Goal: Find specific page/section: Find specific page/section

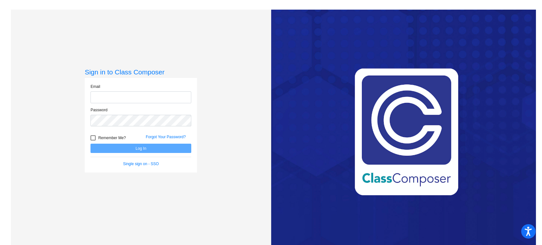
type input "[EMAIL_ADDRESS][DOMAIN_NAME]"
click at [108, 137] on span "Remember Me?" at bounding box center [112, 138] width 28 height 8
click at [93, 141] on input "Remember Me?" at bounding box center [93, 141] width 0 height 0
checkbox input "true"
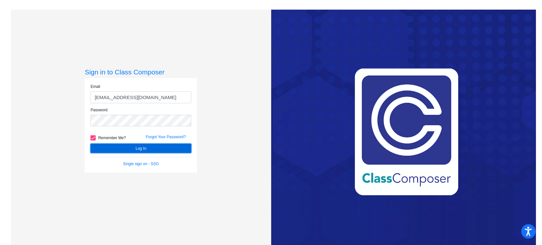
click at [115, 145] on button "Log In" at bounding box center [140, 148] width 101 height 9
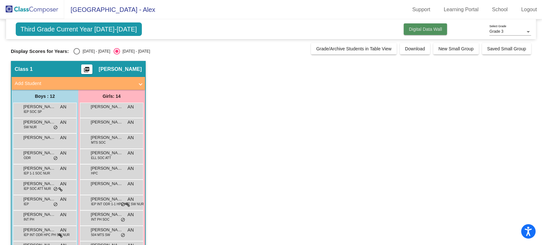
click at [427, 30] on span "Digital Data Wall" at bounding box center [425, 29] width 33 height 5
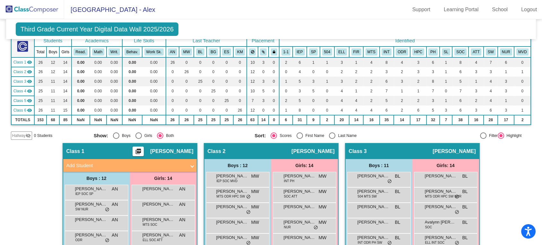
scroll to position [71, 0]
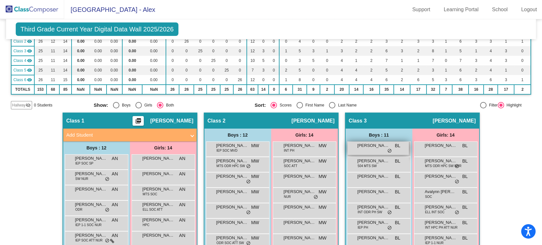
click at [383, 148] on span "[PERSON_NAME]" at bounding box center [373, 145] width 32 height 6
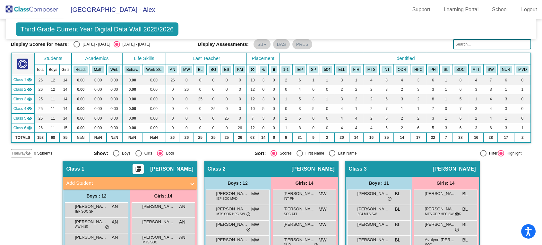
scroll to position [0, 0]
